Goal: Find specific page/section: Find specific page/section

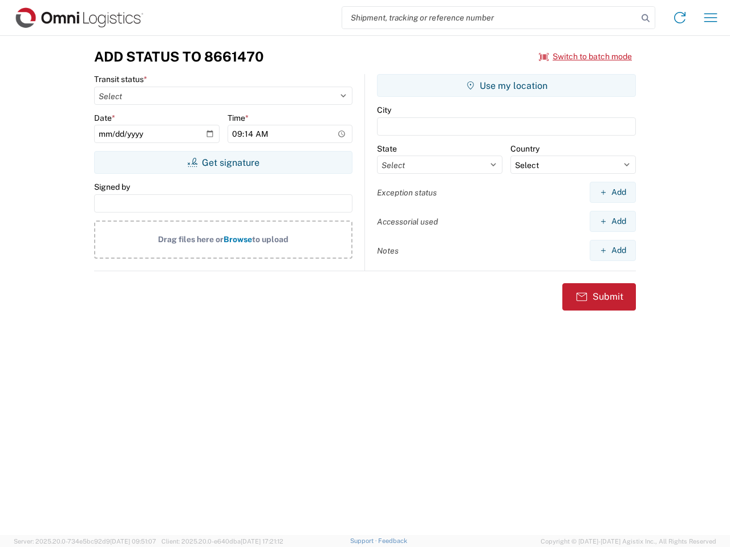
click at [490, 18] on input "search" at bounding box center [489, 18] width 295 height 22
click at [645, 18] on icon at bounding box center [645, 18] width 16 height 16
click at [679, 18] on icon at bounding box center [679, 18] width 18 height 18
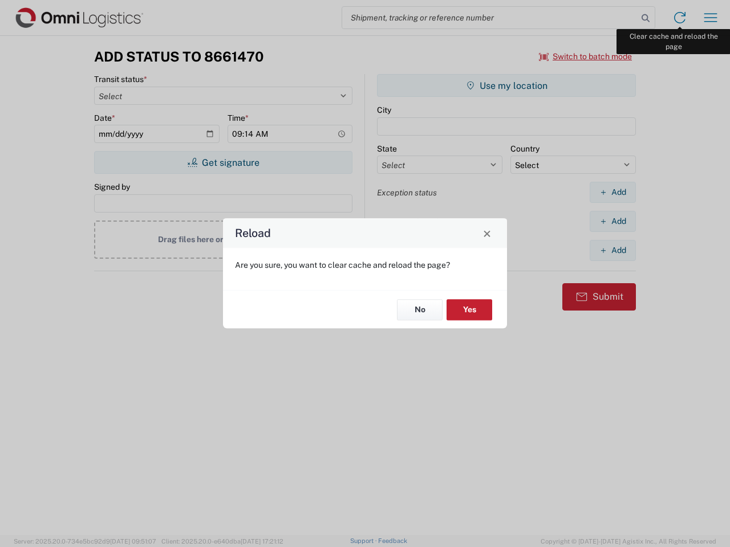
click at [710, 18] on div "Reload Are you sure, you want to clear cache and reload the page? No Yes" at bounding box center [365, 273] width 730 height 547
click at [585, 56] on div "Reload Are you sure, you want to clear cache and reload the page? No Yes" at bounding box center [365, 273] width 730 height 547
click at [223, 162] on div "Reload Are you sure, you want to clear cache and reload the page? No Yes" at bounding box center [365, 273] width 730 height 547
click at [506, 85] on div "Reload Are you sure, you want to clear cache and reload the page? No Yes" at bounding box center [365, 273] width 730 height 547
click at [612, 192] on div "Reload Are you sure, you want to clear cache and reload the page? No Yes" at bounding box center [365, 273] width 730 height 547
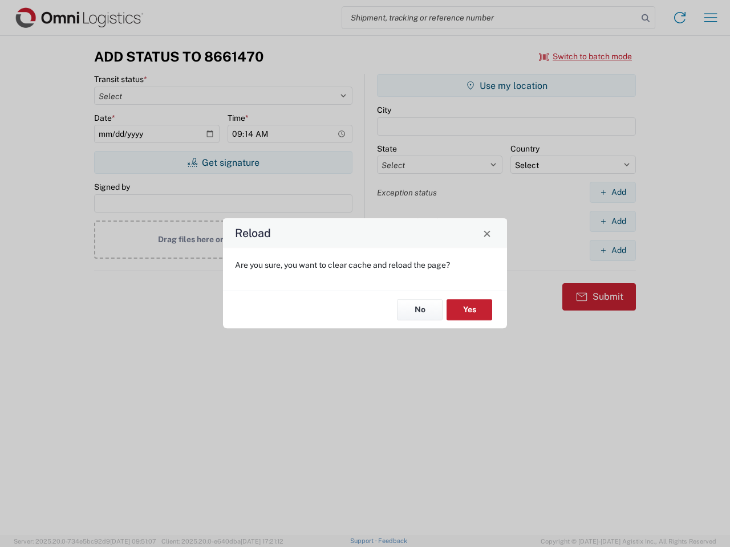
click at [612, 221] on div "Reload Are you sure, you want to clear cache and reload the page? No Yes" at bounding box center [365, 273] width 730 height 547
click at [612, 250] on div "Reload Are you sure, you want to clear cache and reload the page? No Yes" at bounding box center [365, 273] width 730 height 547
